Goal: Navigation & Orientation: Understand site structure

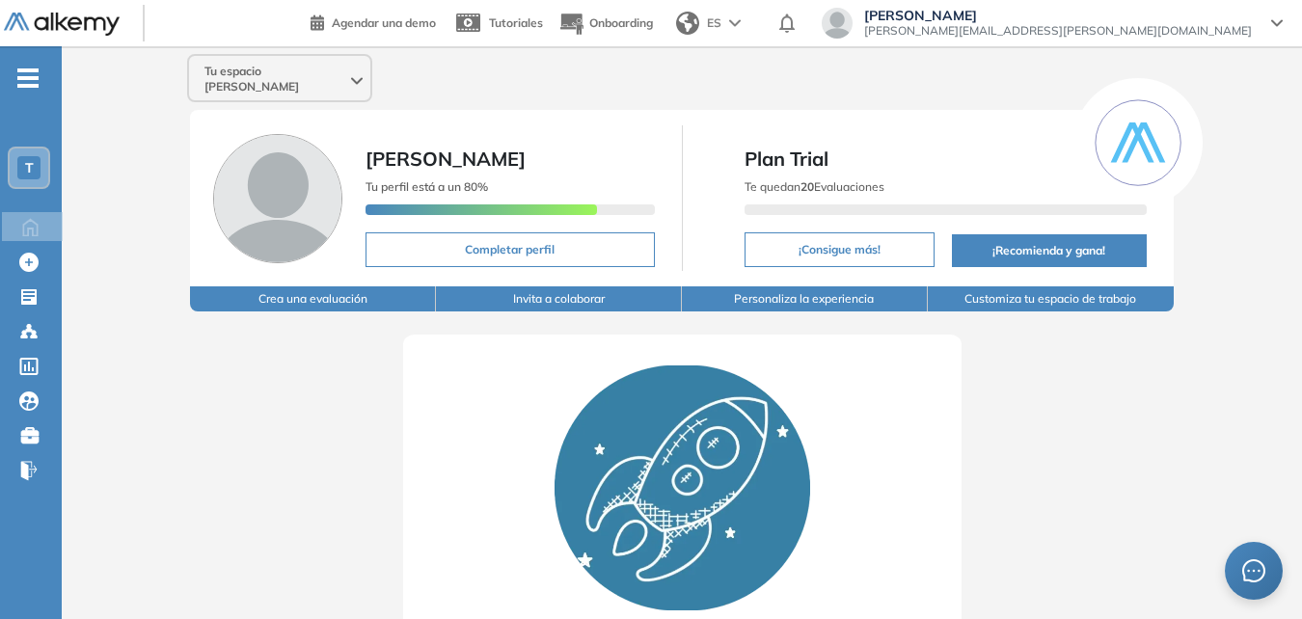
click at [1202, 28] on span "[PERSON_NAME][EMAIL_ADDRESS][PERSON_NAME][DOMAIN_NAME]" at bounding box center [1058, 30] width 388 height 15
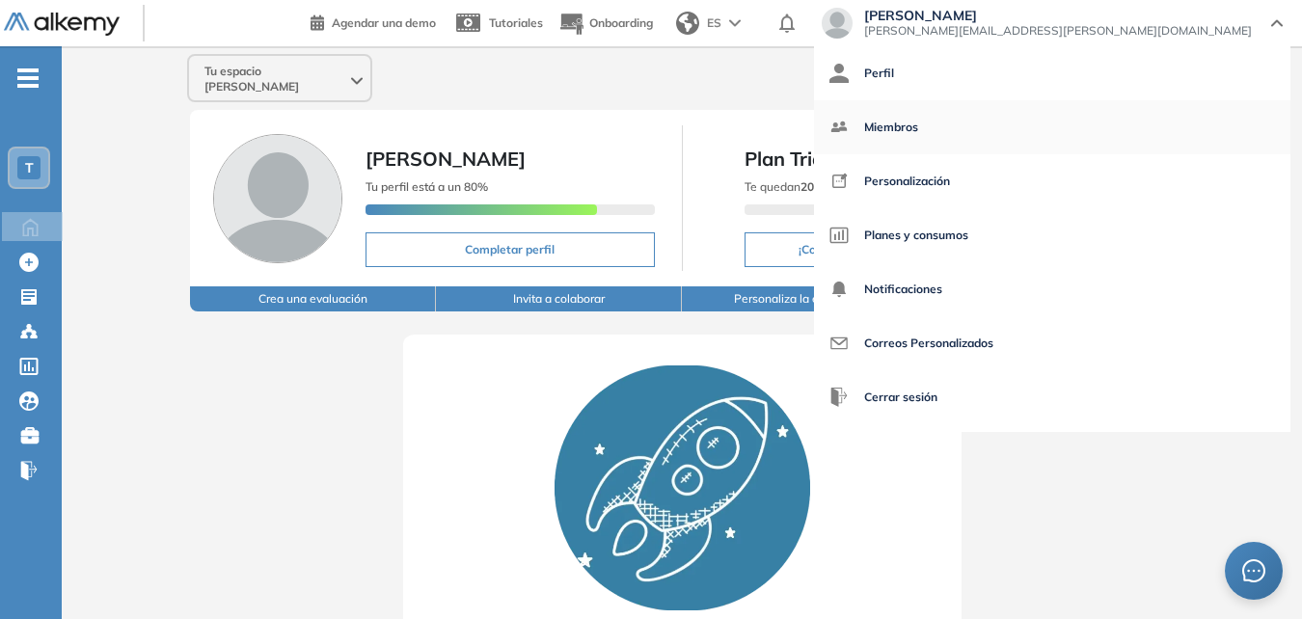
click at [1145, 117] on link "Miembros" at bounding box center [1053, 127] width 446 height 46
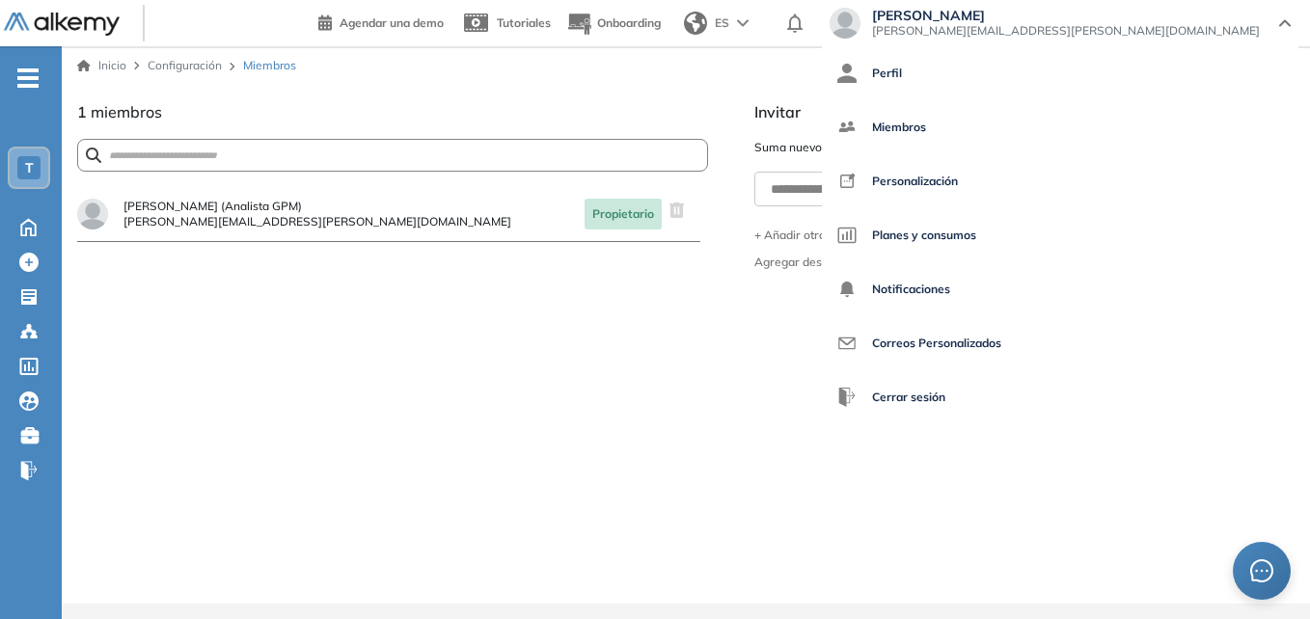
click at [634, 428] on div "¿Estás seguro que quieres eliminar a este miembro? Cancelar Eliminar [PERSON_NA…" at bounding box center [392, 395] width 631 height 417
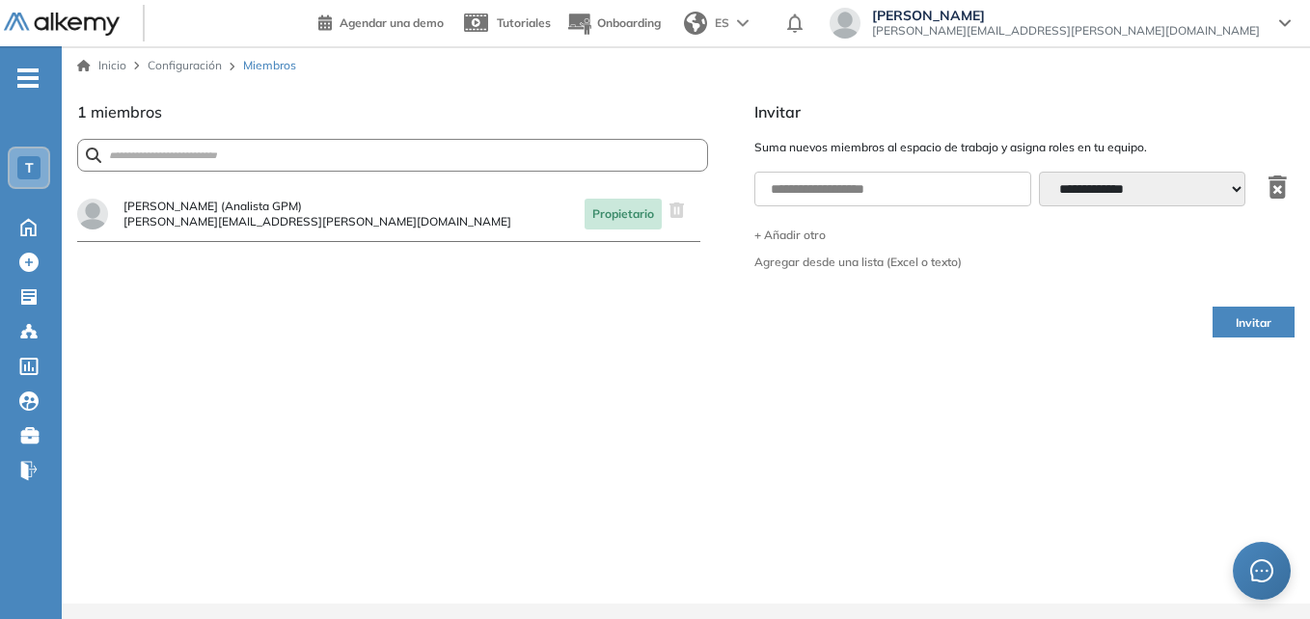
drag, startPoint x: 21, startPoint y: 57, endPoint x: 28, endPoint y: 73, distance: 17.7
click at [28, 69] on div "-" at bounding box center [29, 61] width 58 height 15
click at [28, 73] on span "-" at bounding box center [27, 75] width 21 height 15
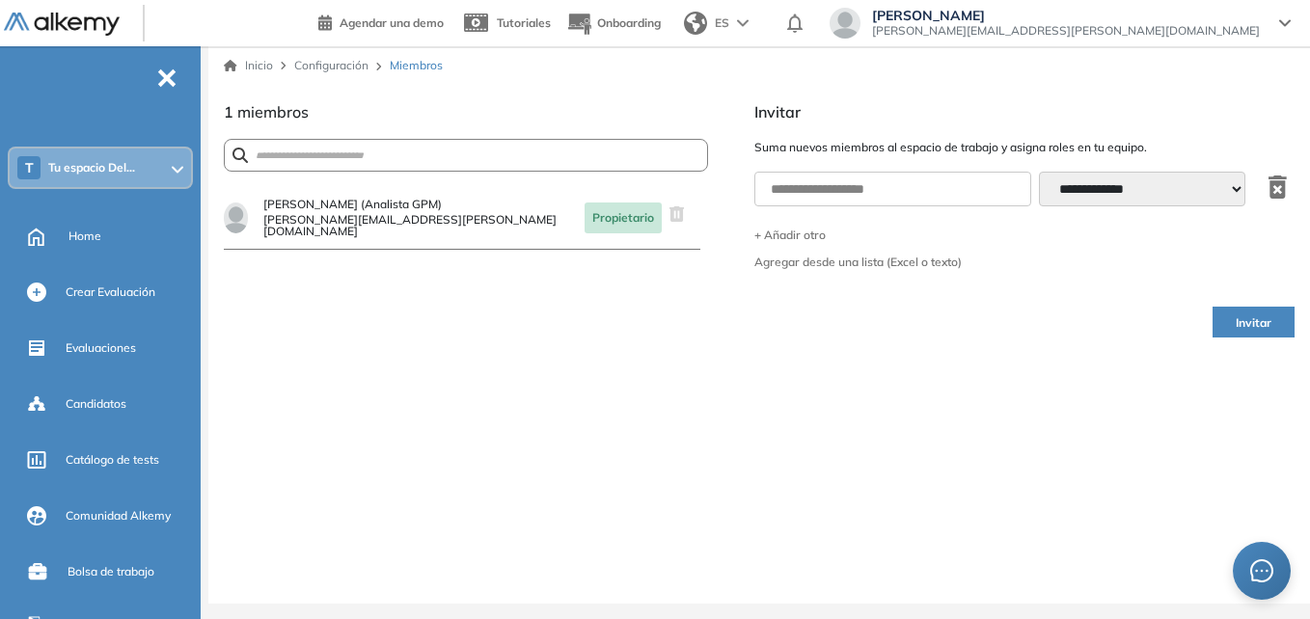
click at [185, 159] on div "T Tu espacio Del..." at bounding box center [100, 168] width 181 height 39
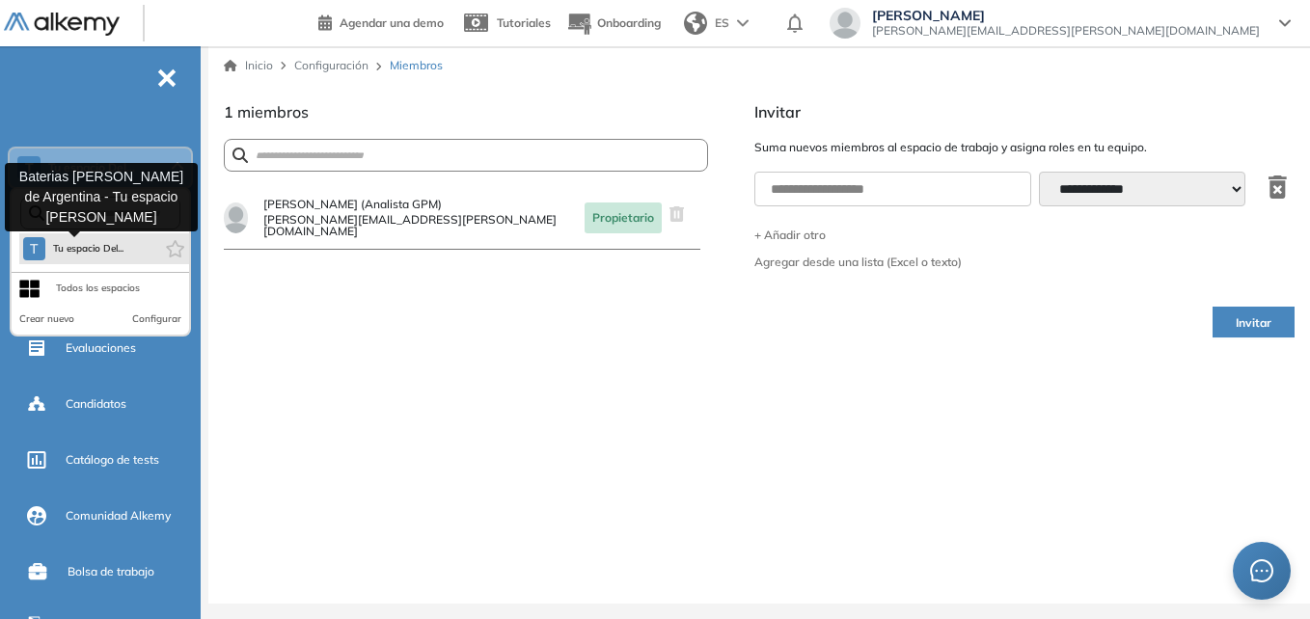
click at [103, 243] on span "Tu espacio Del..." at bounding box center [88, 248] width 71 height 15
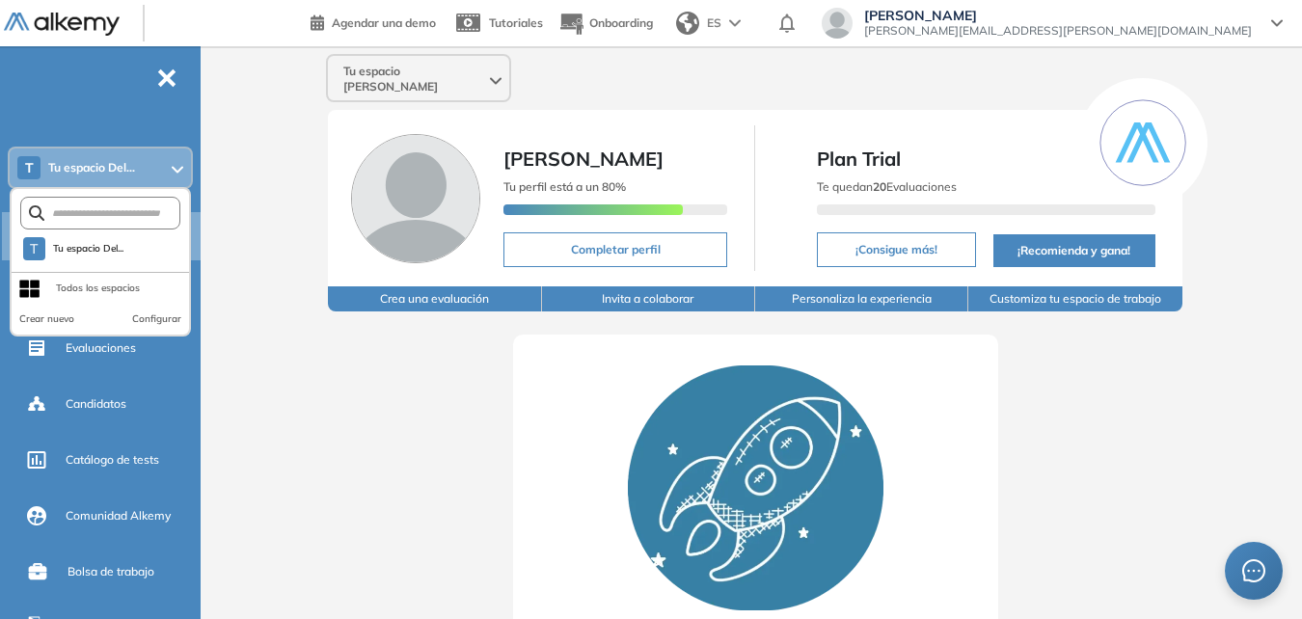
click at [123, 295] on div "Todos los espacios" at bounding box center [98, 288] width 84 height 15
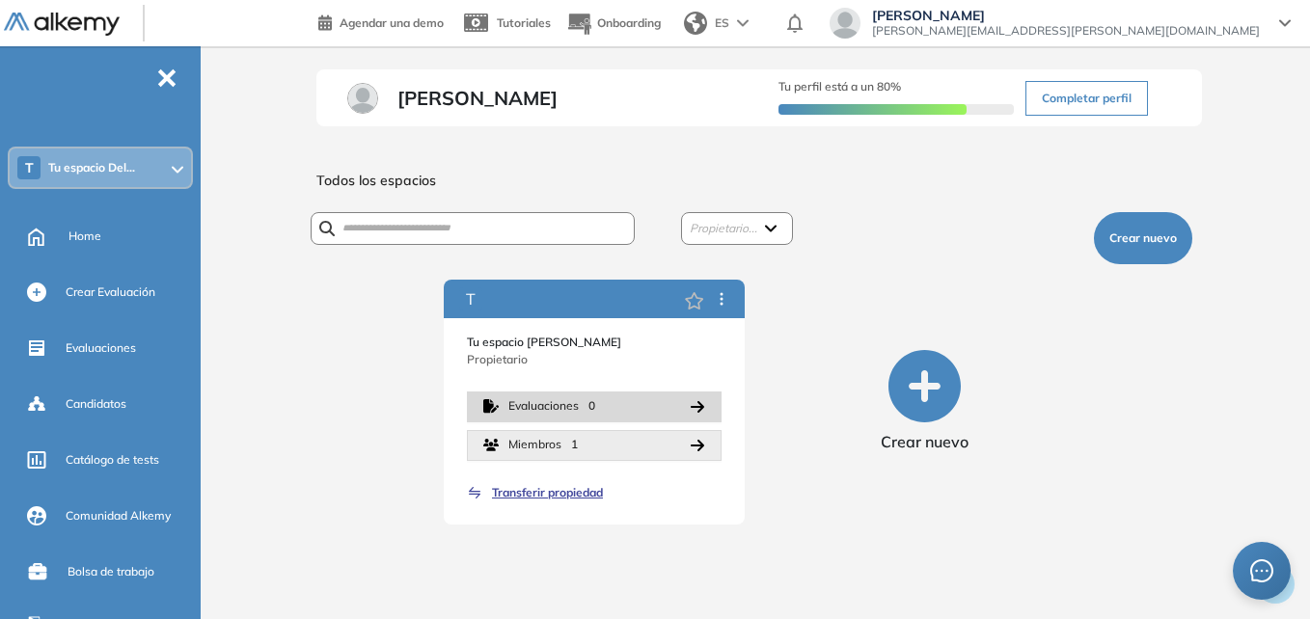
click at [534, 433] on button "Miembros 1" at bounding box center [594, 445] width 255 height 31
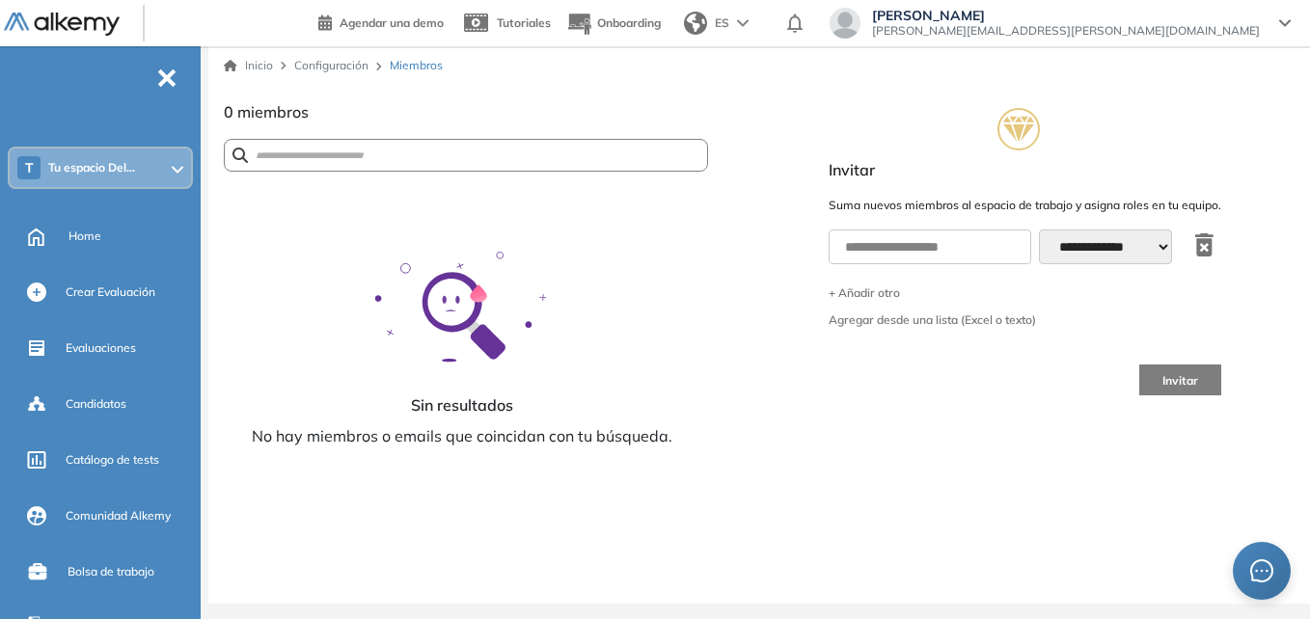
click at [151, 178] on div "T Tu espacio Del..." at bounding box center [100, 168] width 181 height 39
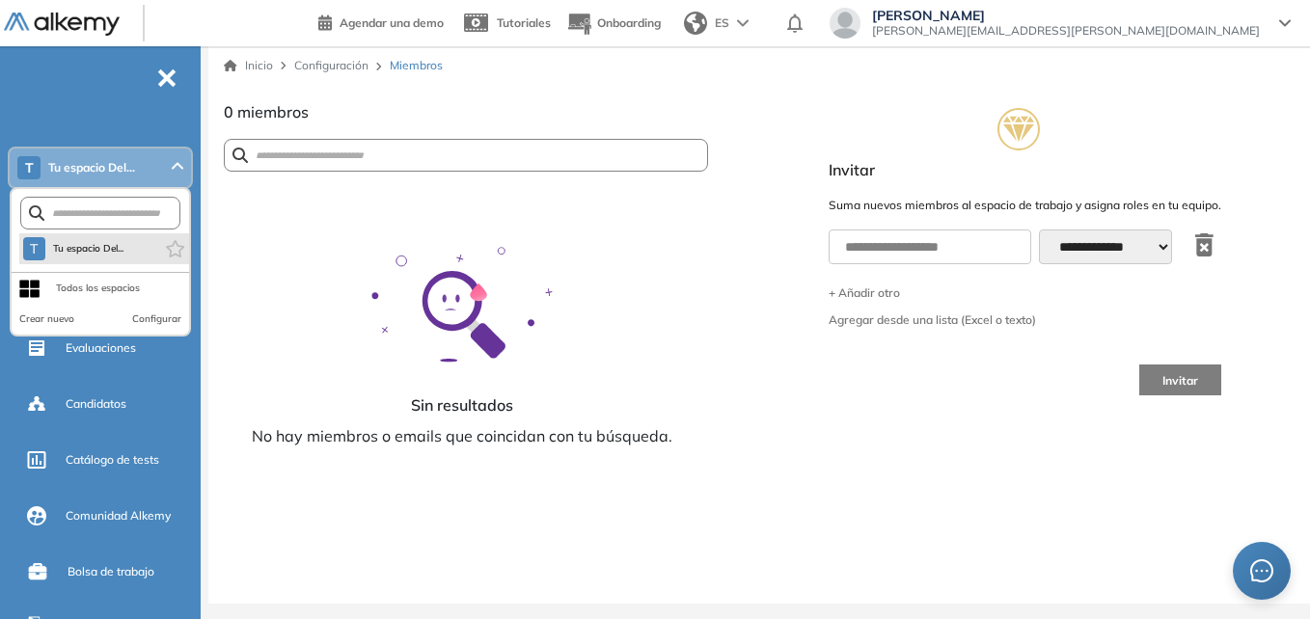
click at [137, 253] on li "T Tu espacio Del..." at bounding box center [104, 248] width 170 height 31
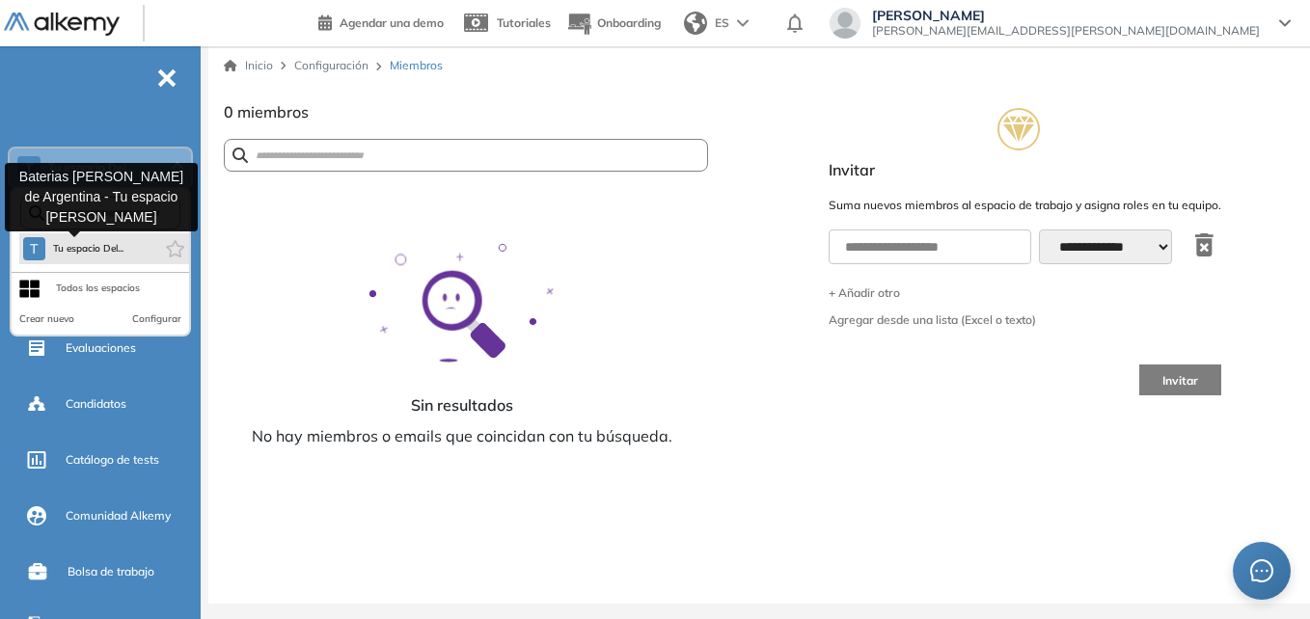
click at [49, 249] on button "T Tu espacio Del..." at bounding box center [73, 248] width 101 height 23
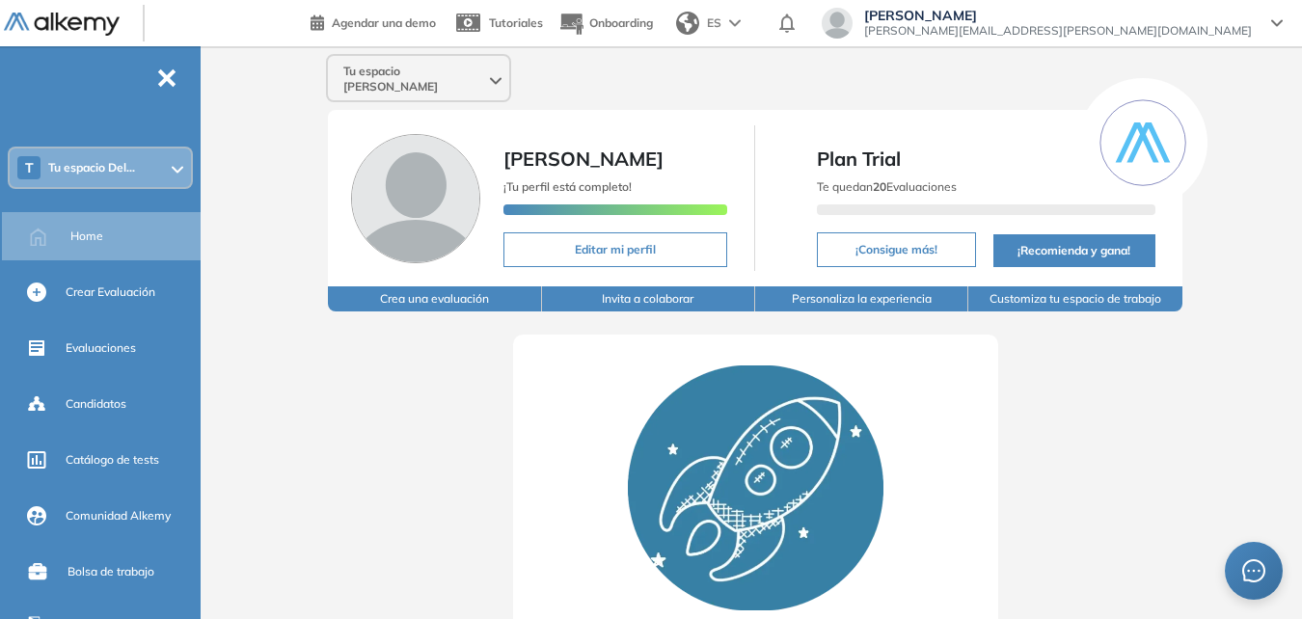
click at [474, 68] on div "Tu espacio [PERSON_NAME]" at bounding box center [418, 79] width 181 height 46
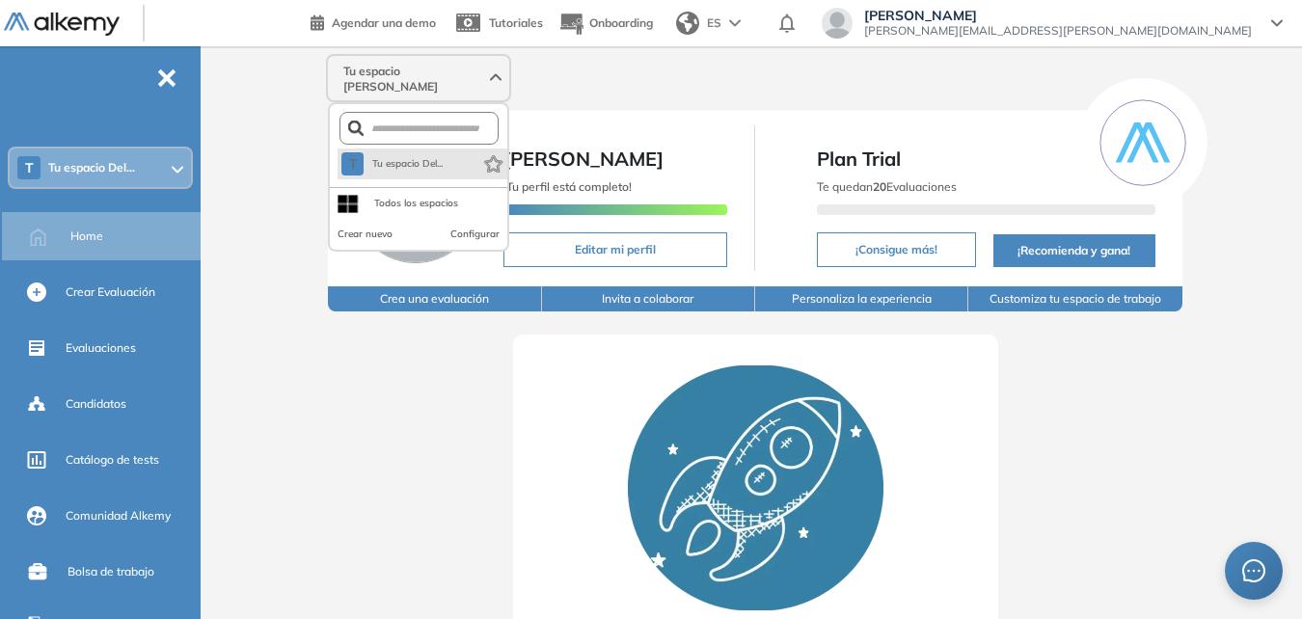
click at [446, 149] on li "T Tu espacio Del..." at bounding box center [423, 164] width 170 height 31
click at [365, 192] on div "Todos los espacios" at bounding box center [398, 203] width 121 height 31
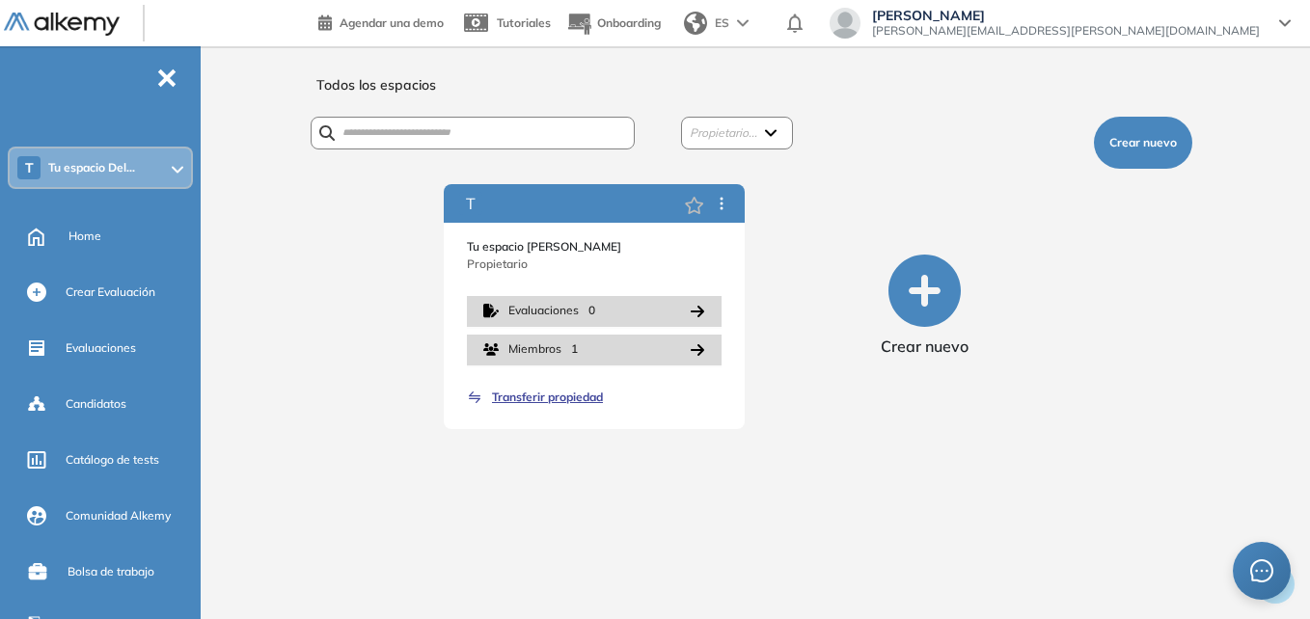
click at [754, 128] on span "Propietario..." at bounding box center [724, 132] width 68 height 15
click at [725, 209] on icon at bounding box center [721, 203] width 15 height 15
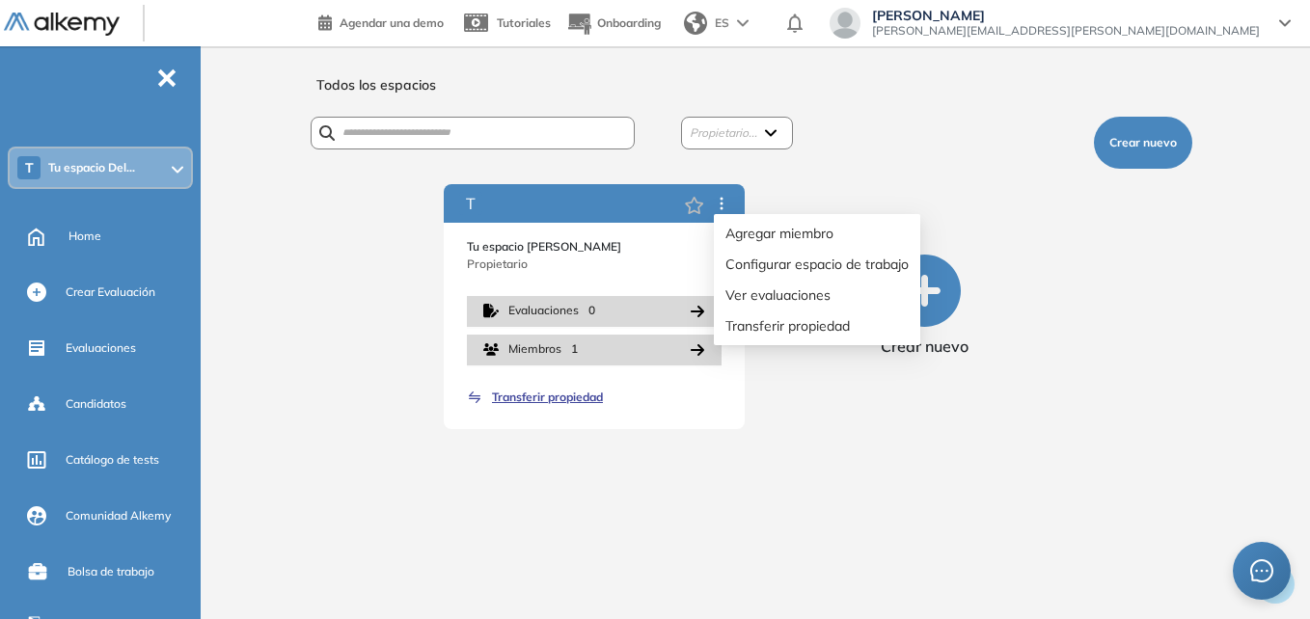
click at [725, 209] on icon at bounding box center [721, 203] width 15 height 15
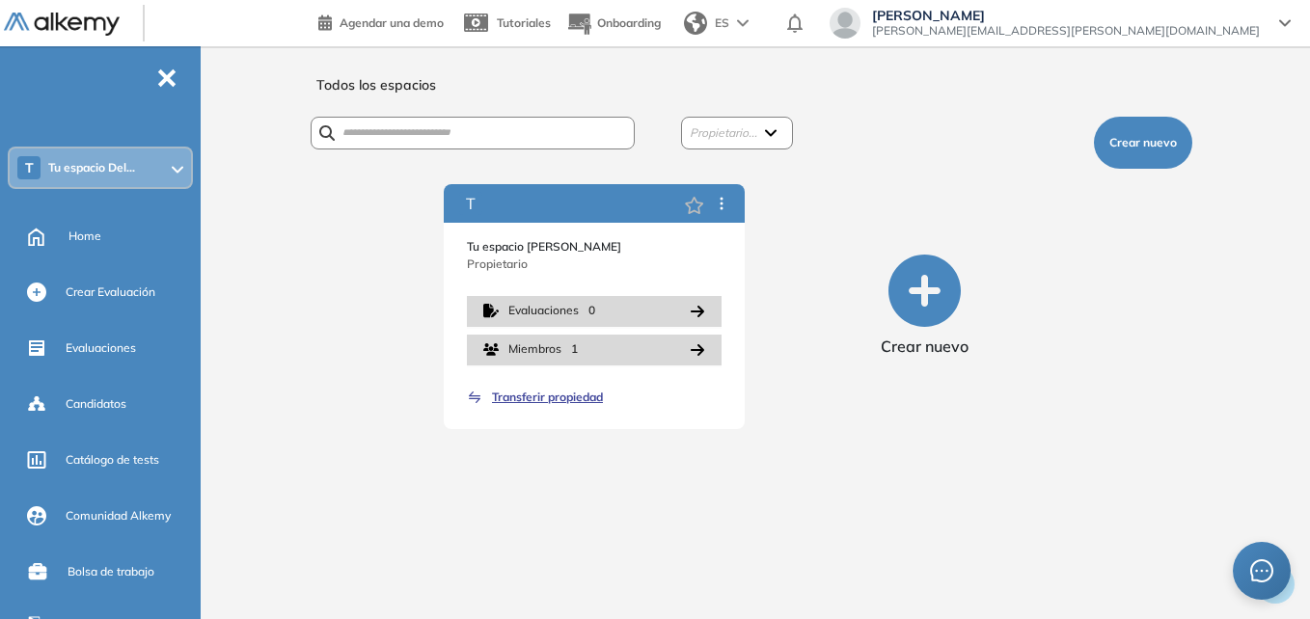
click at [168, 161] on div "T Tu espacio Del..." at bounding box center [100, 168] width 181 height 39
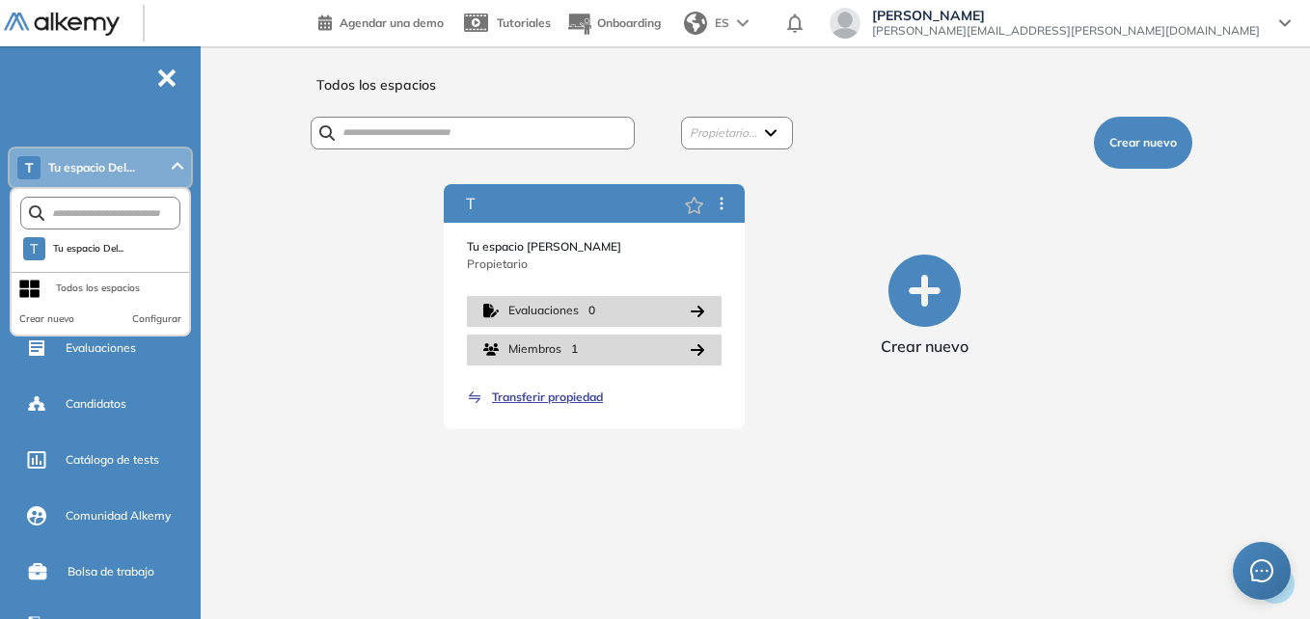
click at [453, 200] on div "T" at bounding box center [594, 203] width 301 height 39
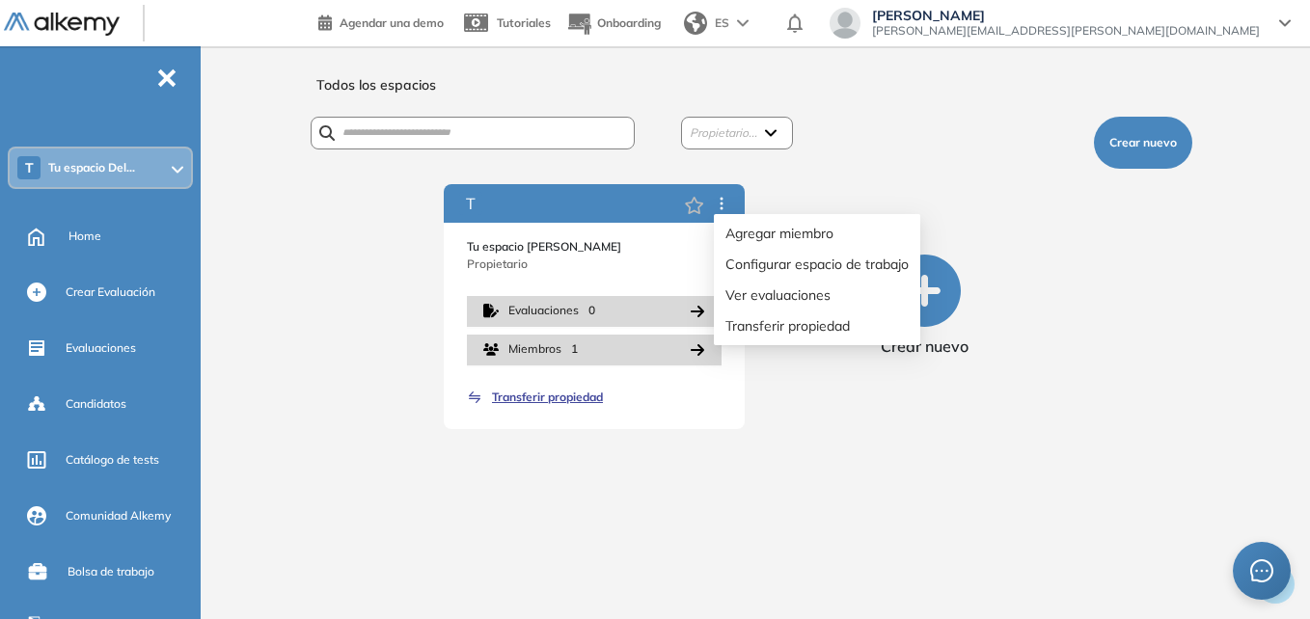
click at [726, 203] on icon at bounding box center [721, 203] width 15 height 15
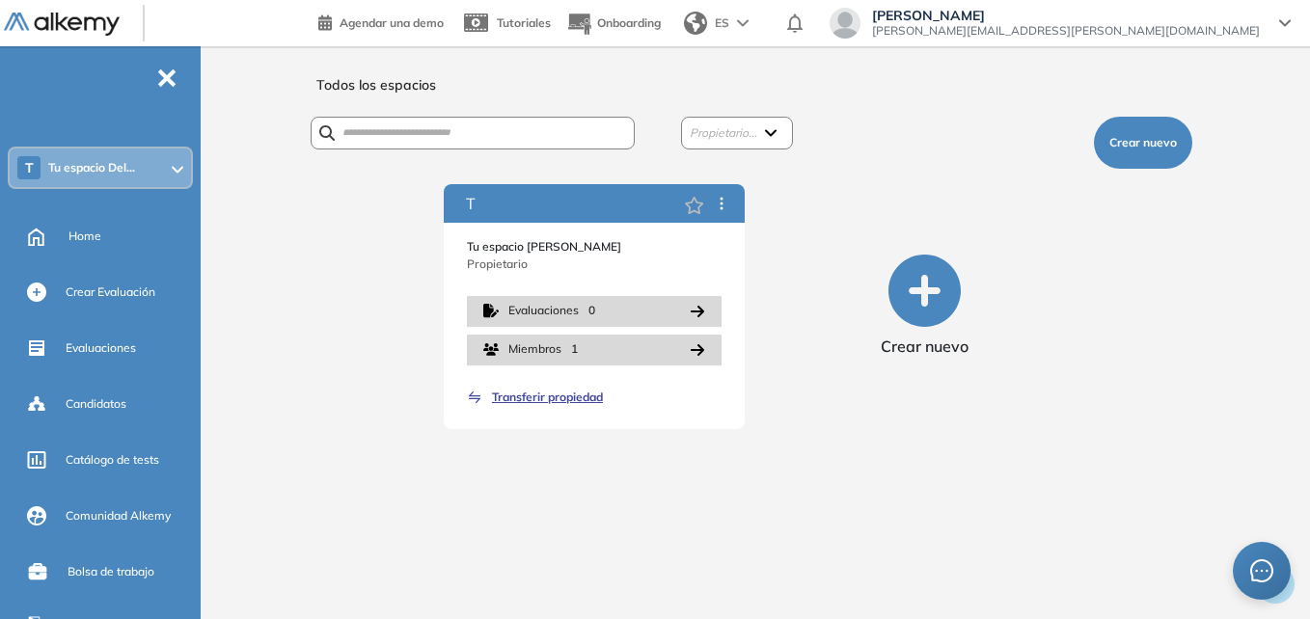
click at [1164, 14] on span "[PERSON_NAME]" at bounding box center [1066, 15] width 388 height 15
click at [738, 534] on div "Todos los espacios Propietario... (Yo) [PERSON_NAME] Crear nuevo T Tu espacio […" at bounding box center [759, 340] width 1009 height 542
click at [156, 89] on ul "T Tu espacio Del... Home Crear Evaluación Evaluaciones Candidatos Catálogo de t…" at bounding box center [100, 364] width 201 height 575
click at [162, 84] on span "-" at bounding box center [166, 75] width 21 height 15
